Goal: Information Seeking & Learning: Find specific page/section

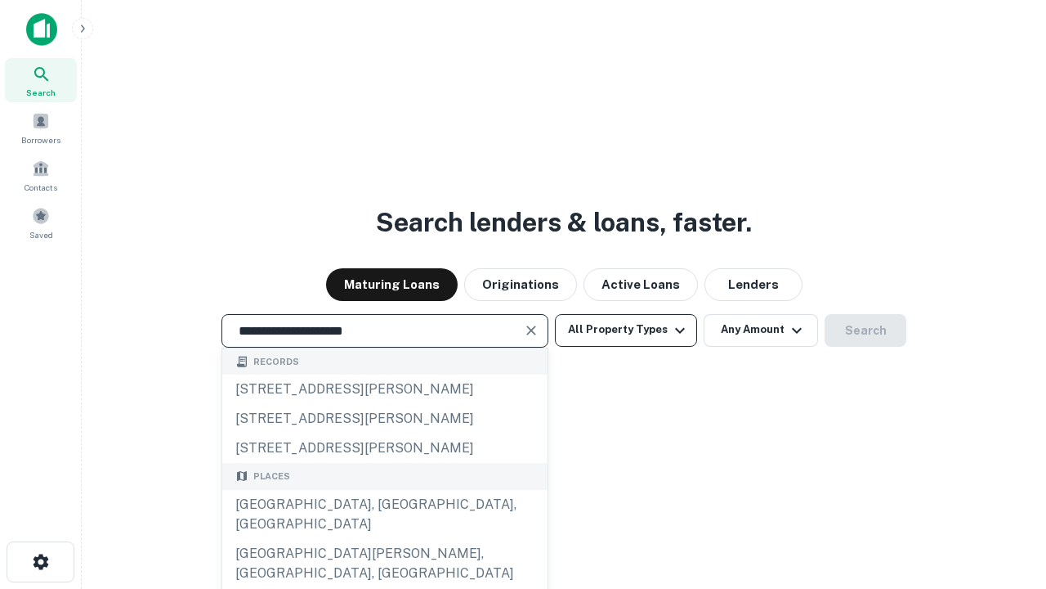
click at [384, 539] on div "[GEOGRAPHIC_DATA], [GEOGRAPHIC_DATA], [GEOGRAPHIC_DATA]" at bounding box center [384, 514] width 325 height 49
click at [626, 329] on button "All Property Types" at bounding box center [626, 330] width 142 height 33
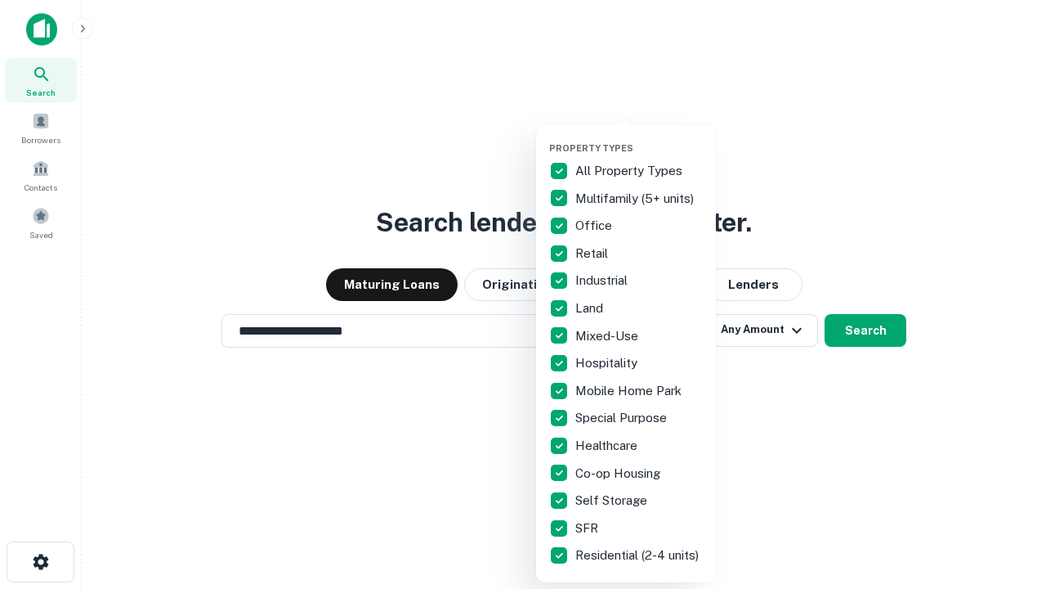
type input "**********"
click at [639, 137] on button "button" at bounding box center [639, 137] width 180 height 1
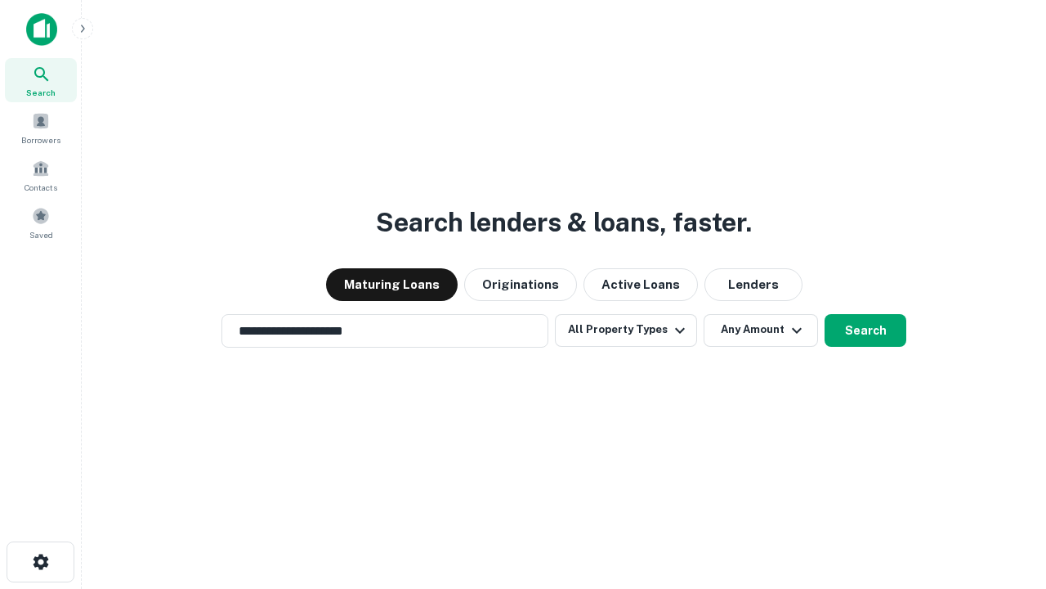
scroll to position [10, 197]
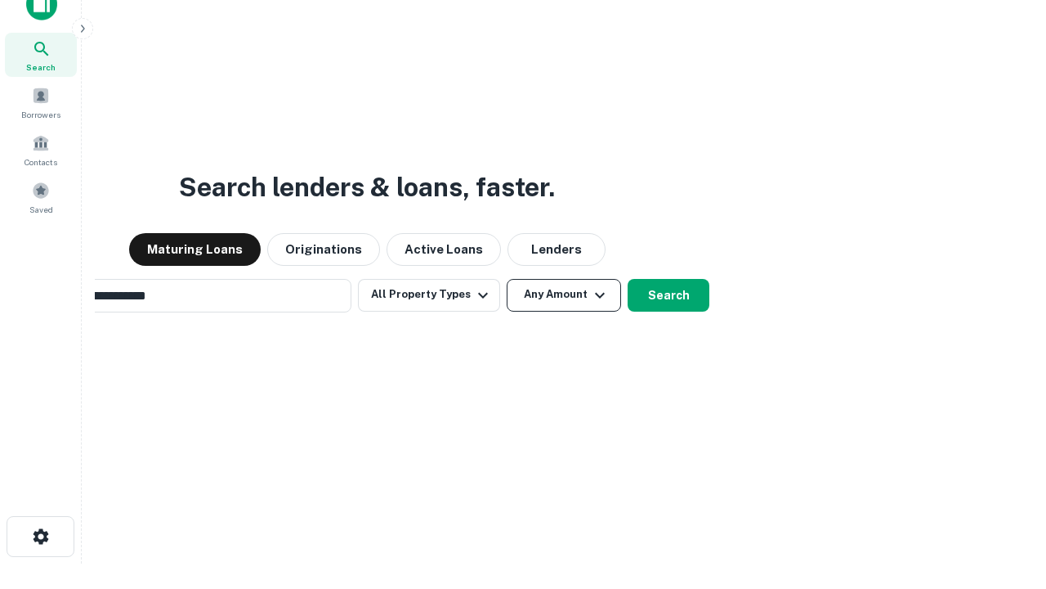
click at [507, 279] on button "Any Amount" at bounding box center [564, 295] width 114 height 33
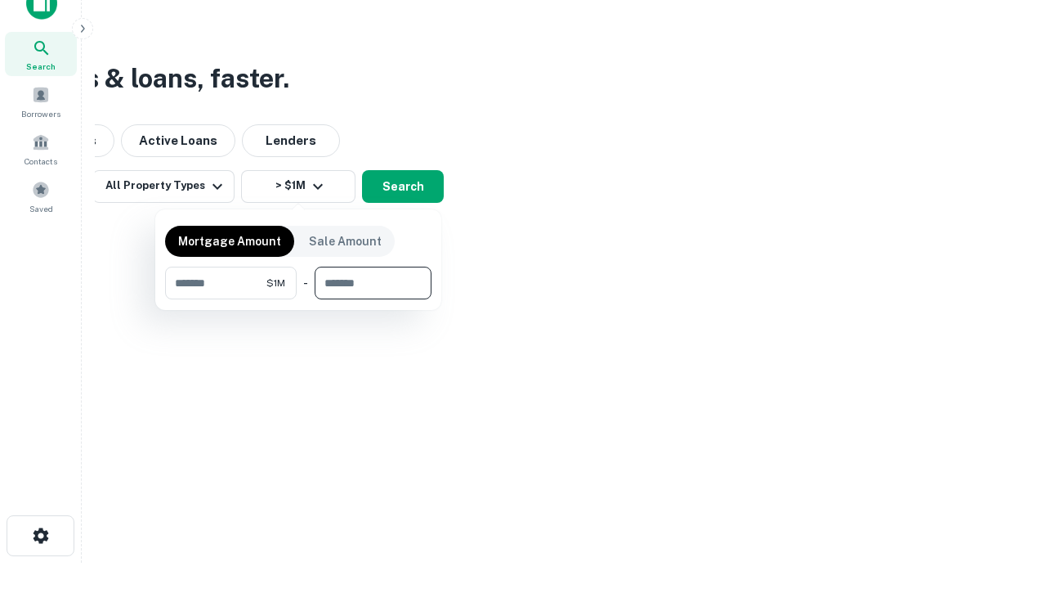
type input "*******"
click at [298, 299] on button "button" at bounding box center [298, 299] width 267 height 1
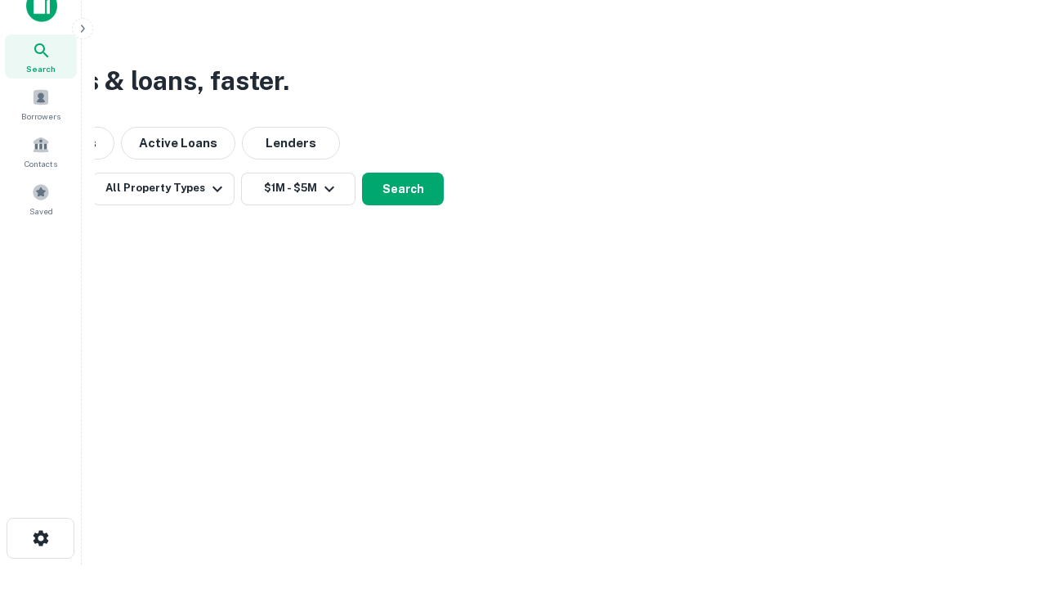
scroll to position [10, 302]
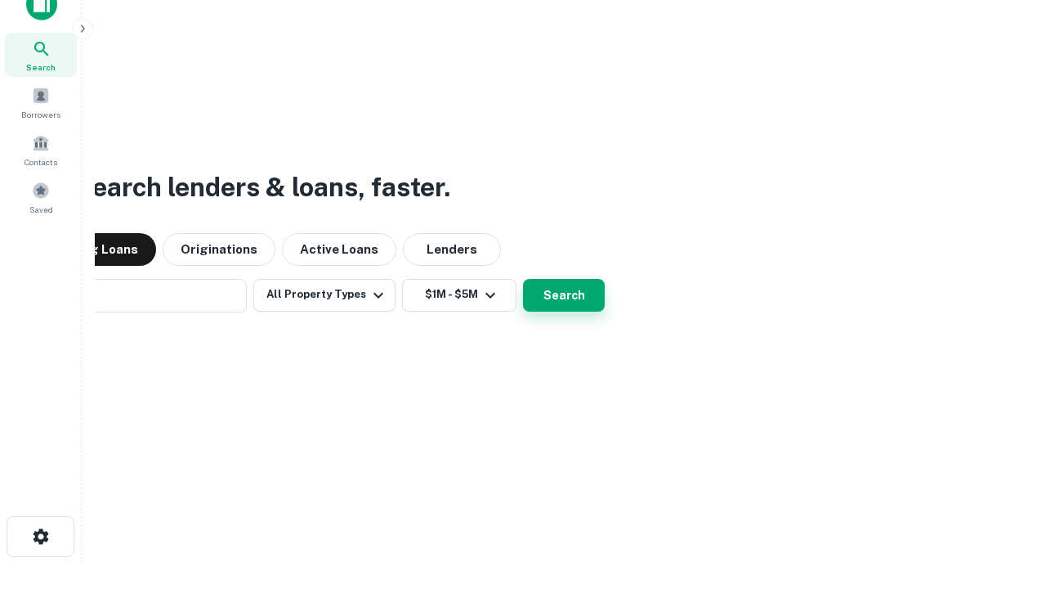
click at [523, 279] on button "Search" at bounding box center [564, 295] width 82 height 33
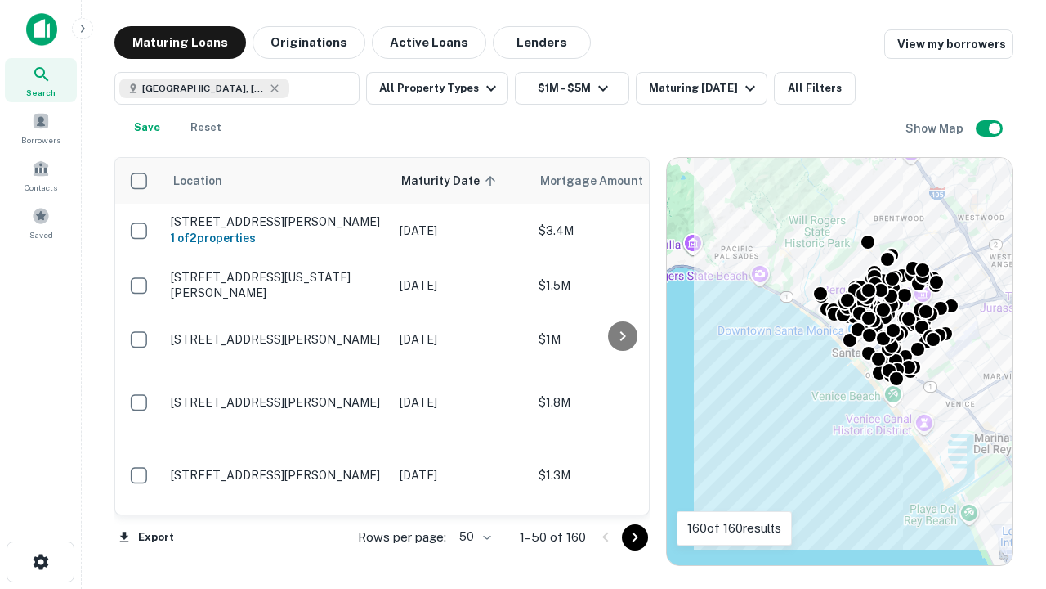
click at [473, 536] on body "Search Borrowers Contacts Saved Maturing Loans Originations Active Loans Lender…" at bounding box center [523, 294] width 1046 height 589
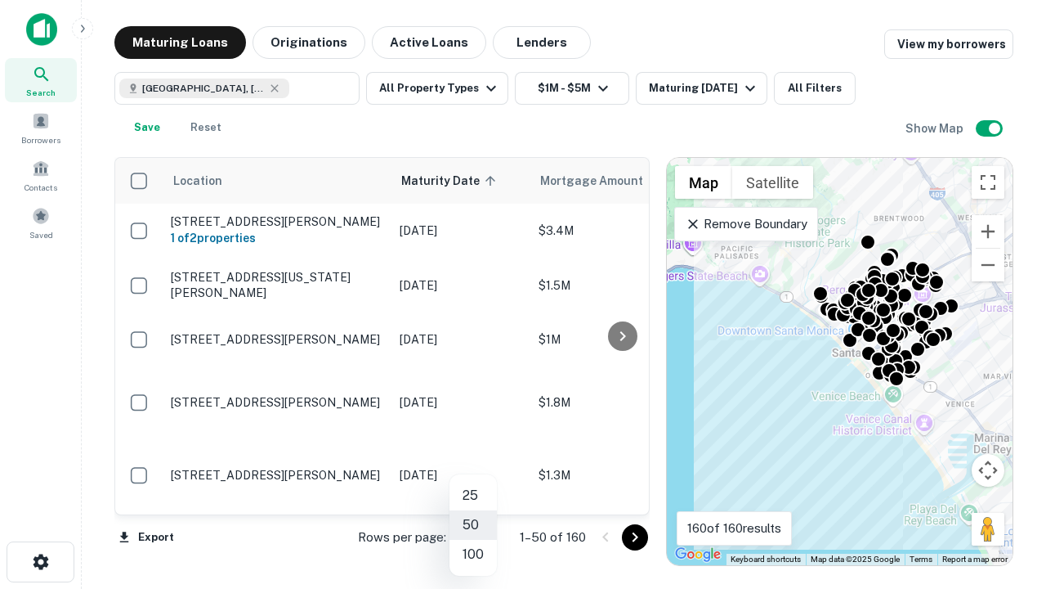
click at [473, 495] on li "25" at bounding box center [473, 495] width 47 height 29
